Goal: Task Accomplishment & Management: Use online tool/utility

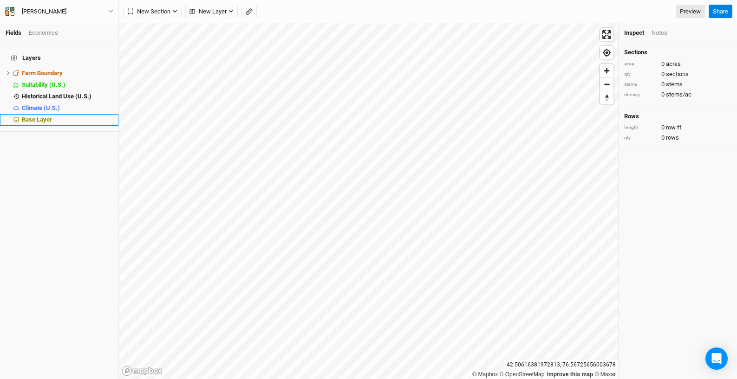
click at [41, 116] on span "Base Layer" at bounding box center [37, 119] width 30 height 7
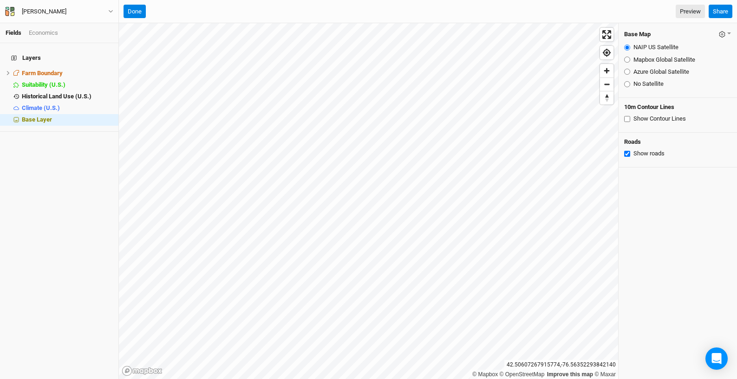
click at [627, 70] on input "Azure Global Satellite" at bounding box center [627, 72] width 6 height 6
radio input "true"
click at [627, 58] on input "Mapbox Global Satellite" at bounding box center [627, 60] width 6 height 6
radio input "true"
click at [627, 47] on input "NAIP US Satellite" at bounding box center [627, 48] width 6 height 6
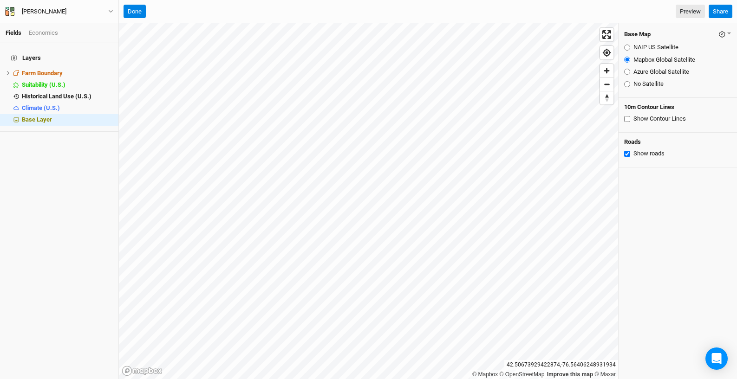
radio input "true"
